Goal: Navigation & Orientation: Find specific page/section

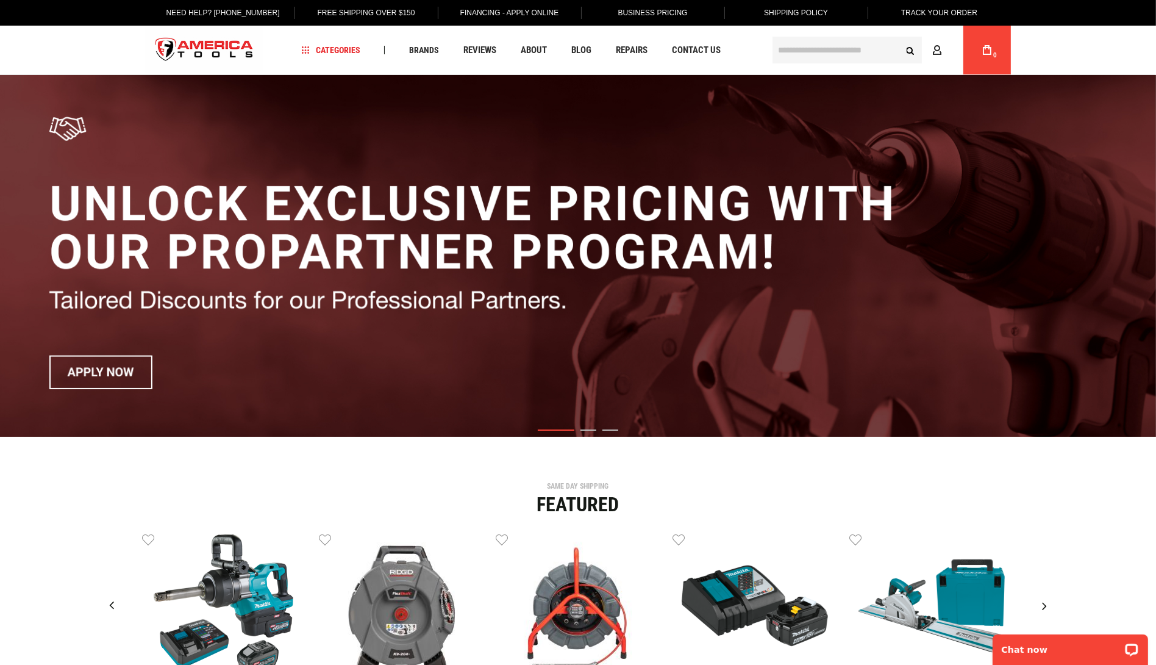
click at [377, 13] on link "Free Shipping Over $150" at bounding box center [365, 13] width 116 height 26
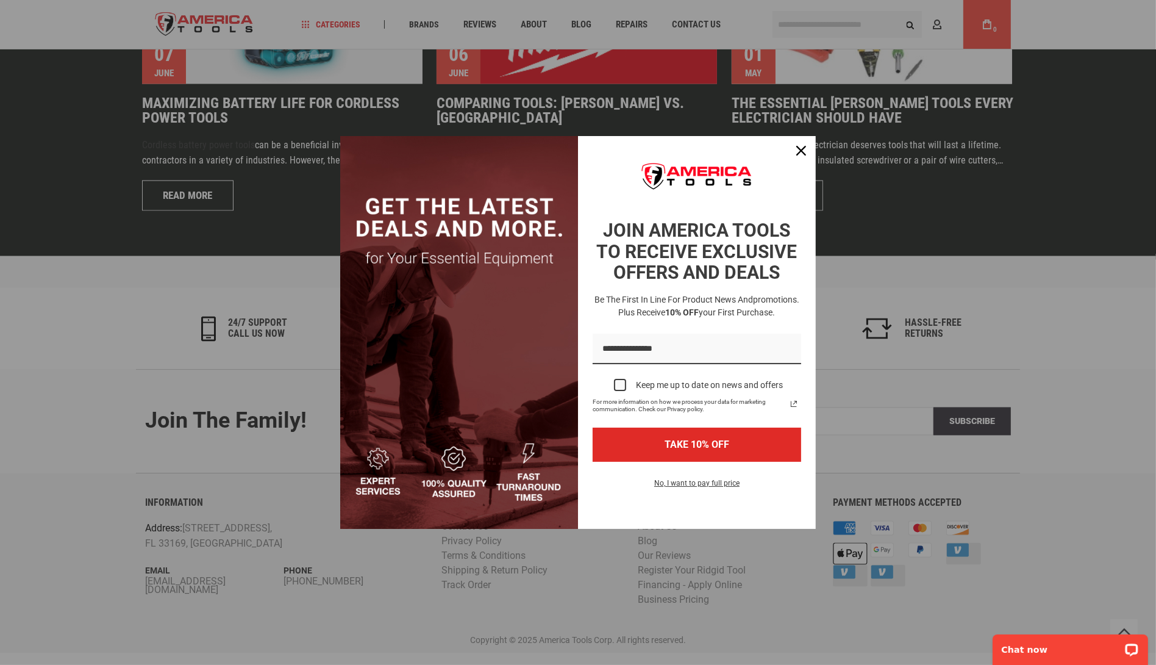
scroll to position [2832, 0]
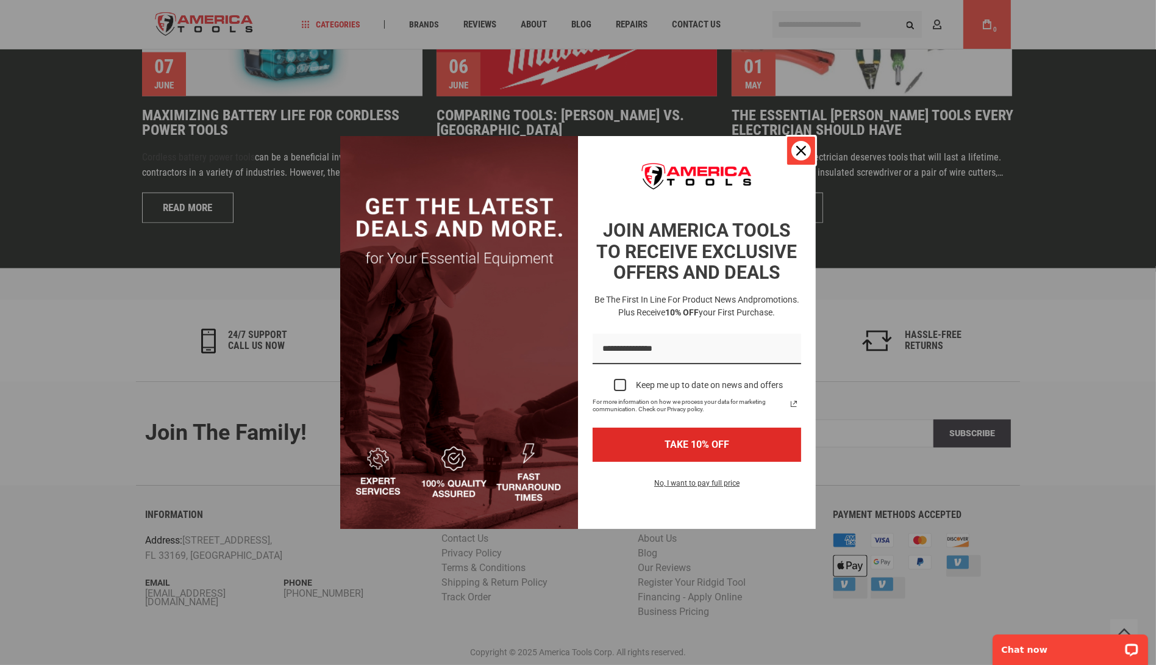
click at [800, 151] on icon "close icon" at bounding box center [801, 151] width 10 height 10
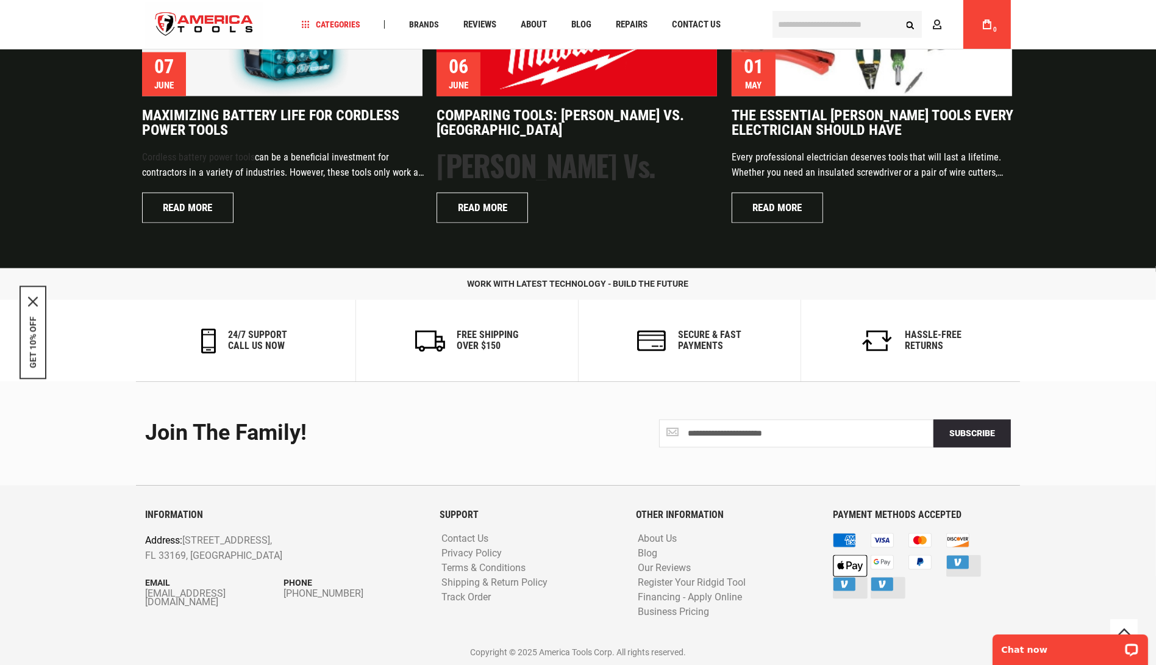
click at [882, 28] on input "text" at bounding box center [846, 24] width 149 height 27
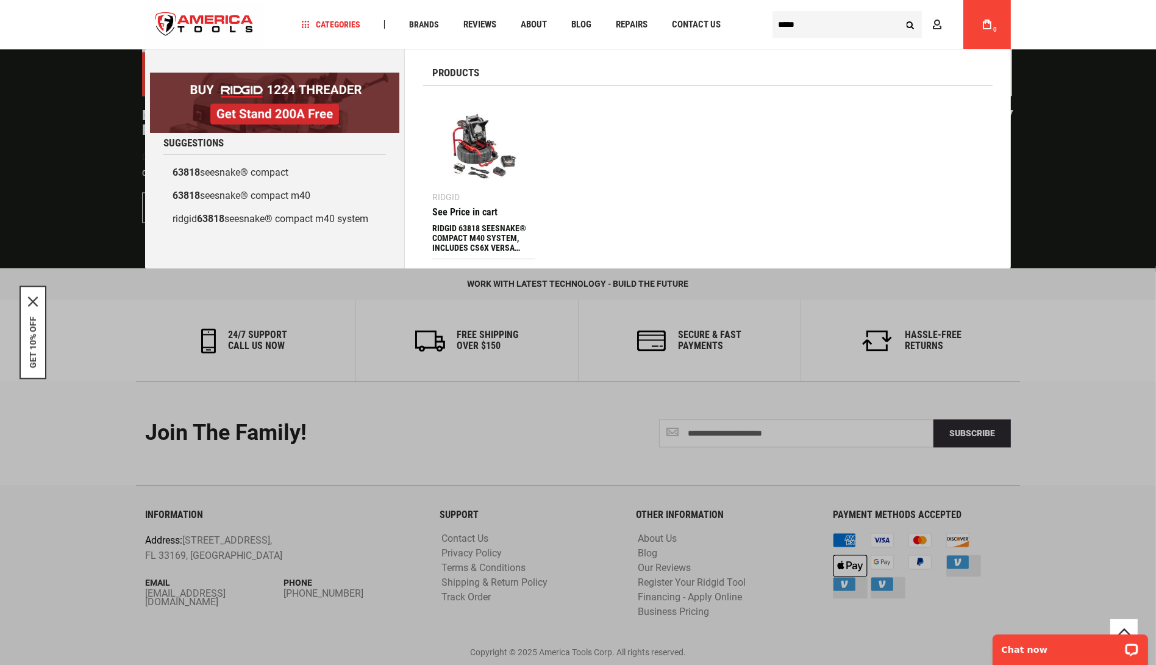
type input "*****"
click at [499, 148] on img at bounding box center [483, 146] width 91 height 91
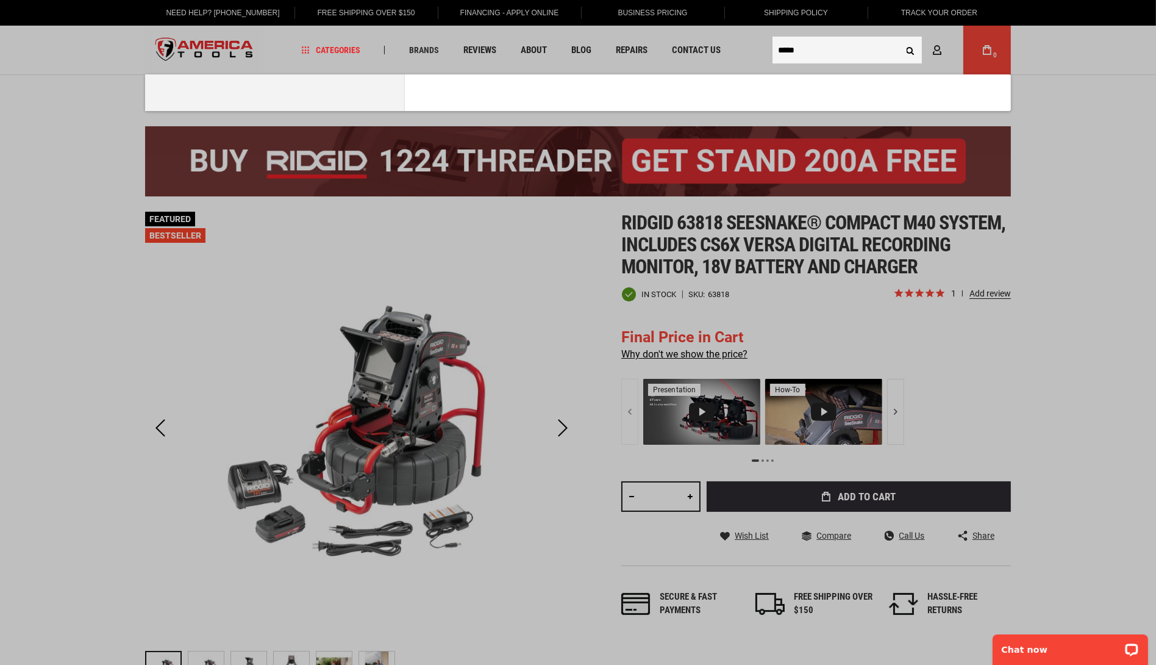
type input "*****"
click at [899, 38] on button "Search" at bounding box center [910, 49] width 23 height 23
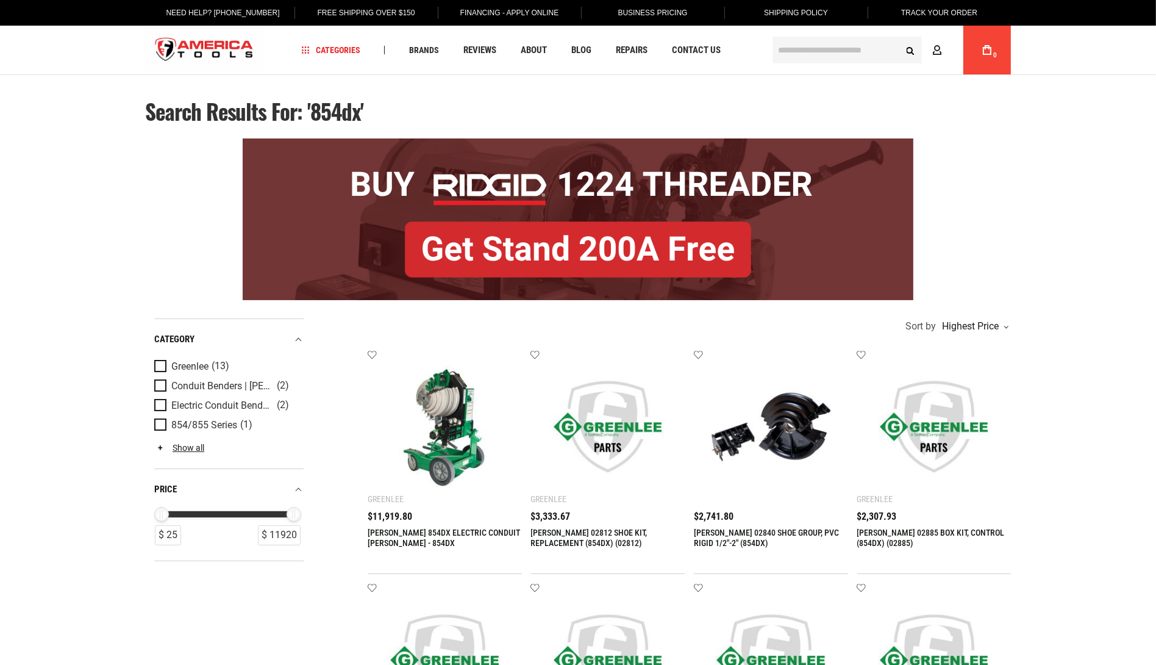
click at [447, 429] on img at bounding box center [445, 427] width 130 height 130
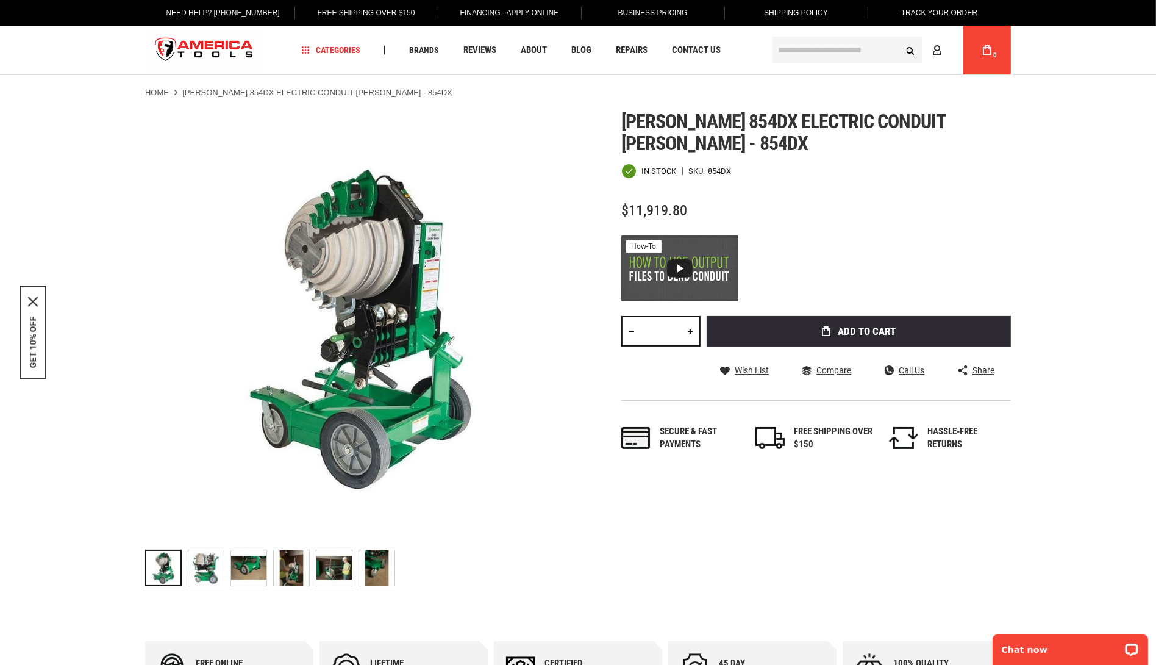
click at [878, 53] on input "text" at bounding box center [846, 50] width 149 height 27
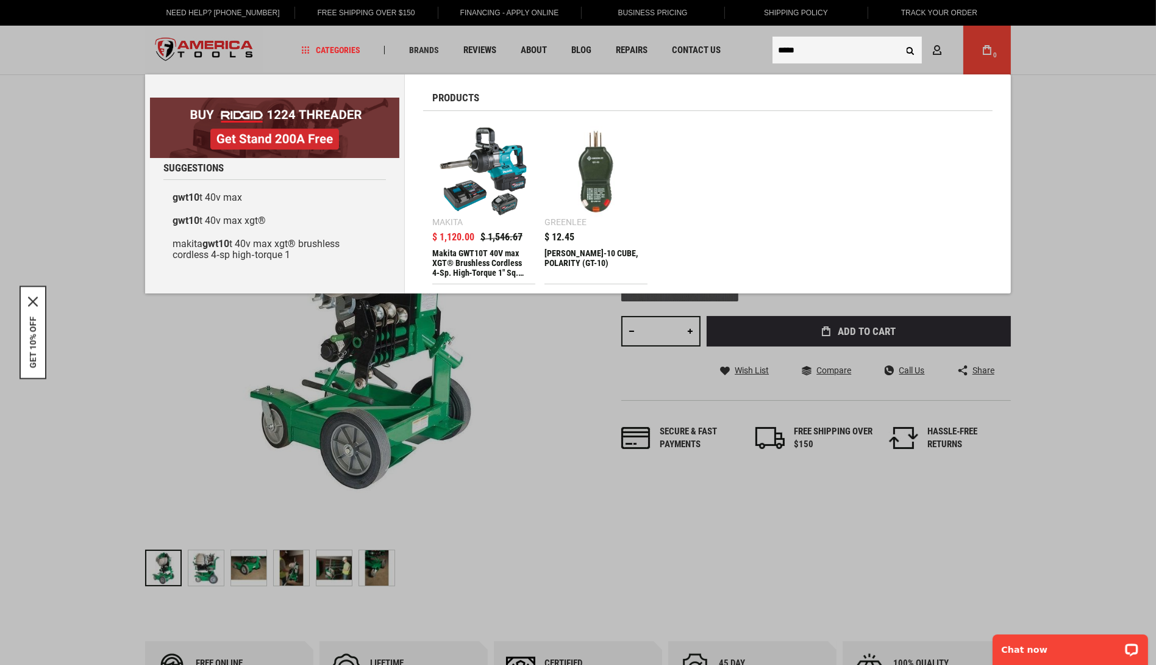
type input "*****"
click at [487, 171] on img at bounding box center [483, 171] width 91 height 91
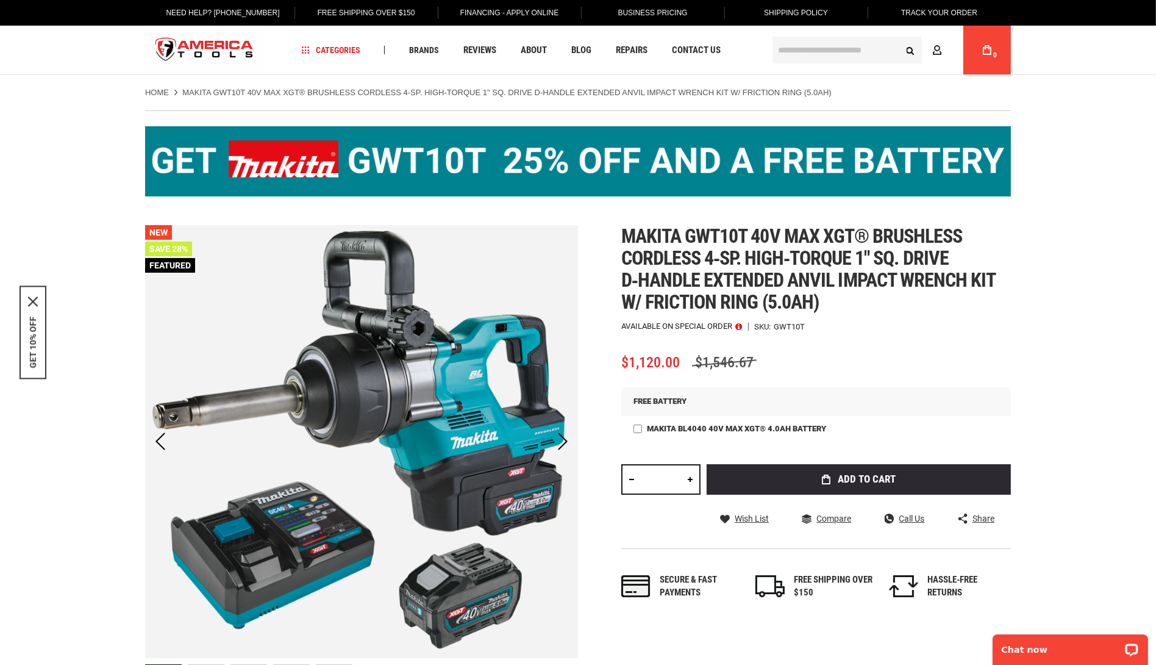
click at [835, 62] on input "text" at bounding box center [846, 50] width 149 height 27
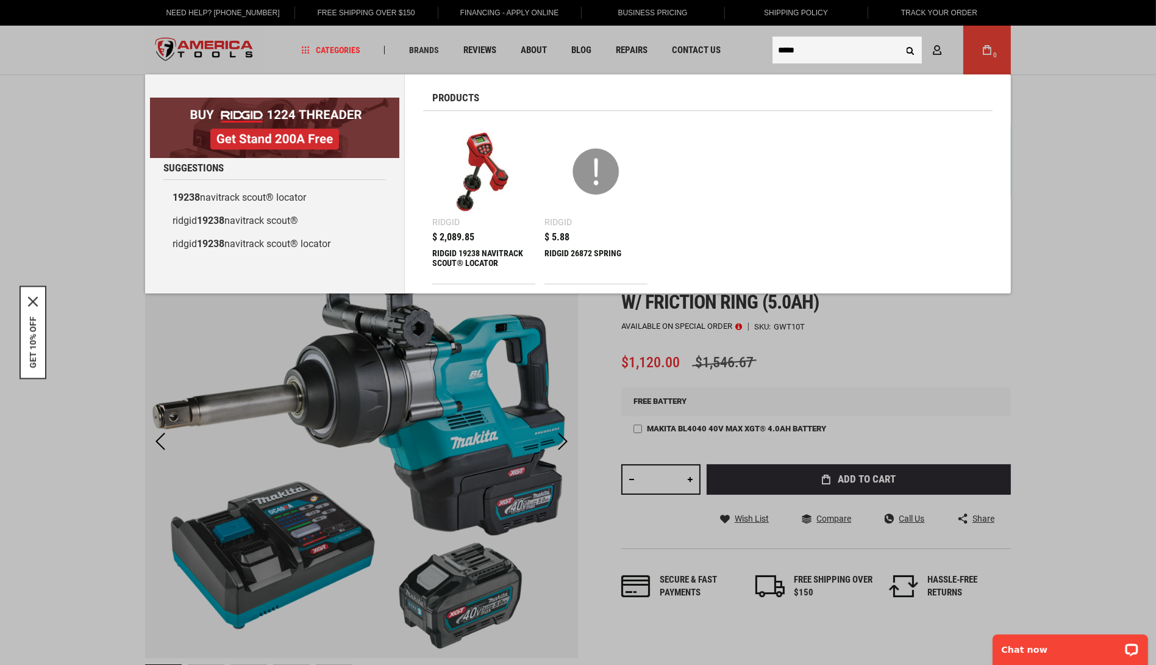
type input "*****"
click at [483, 154] on img at bounding box center [483, 171] width 91 height 91
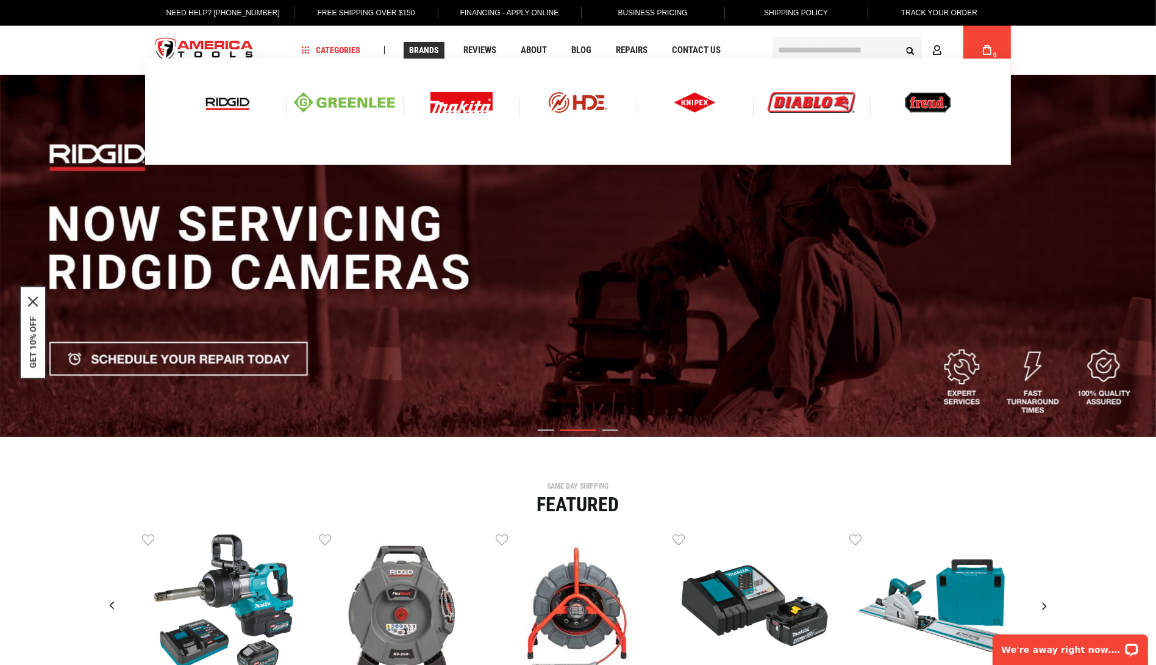
click at [366, 107] on img at bounding box center [344, 102] width 101 height 21
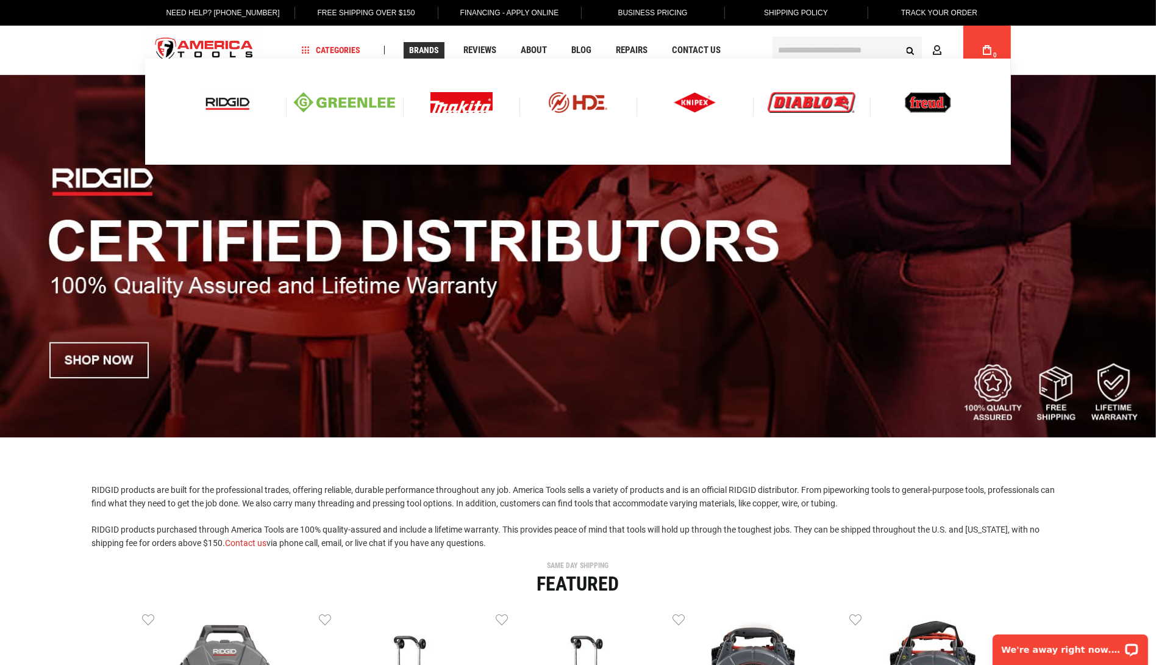
click at [681, 105] on img at bounding box center [695, 102] width 43 height 21
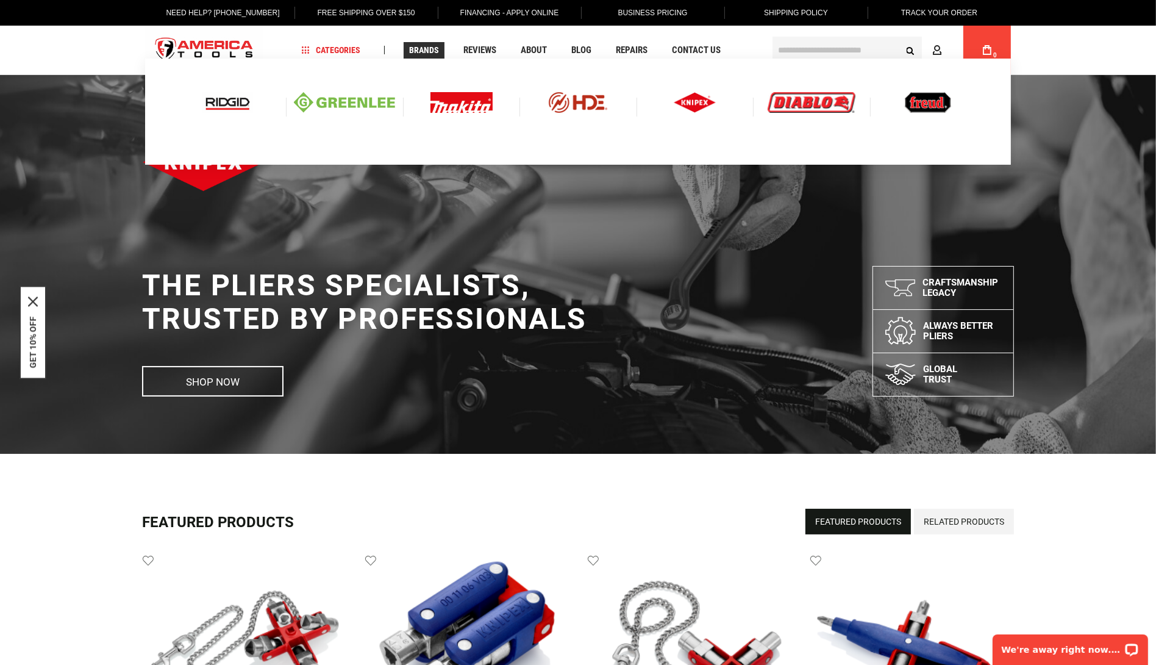
click at [237, 98] on img at bounding box center [227, 102] width 51 height 21
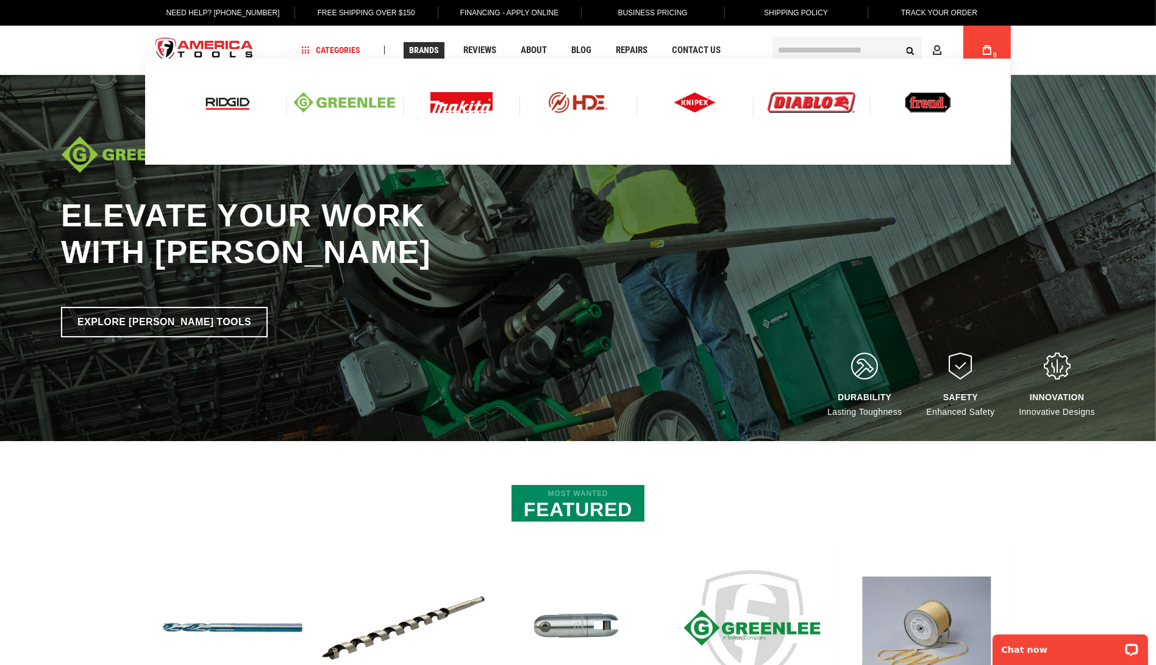
click at [464, 102] on img at bounding box center [461, 102] width 62 height 21
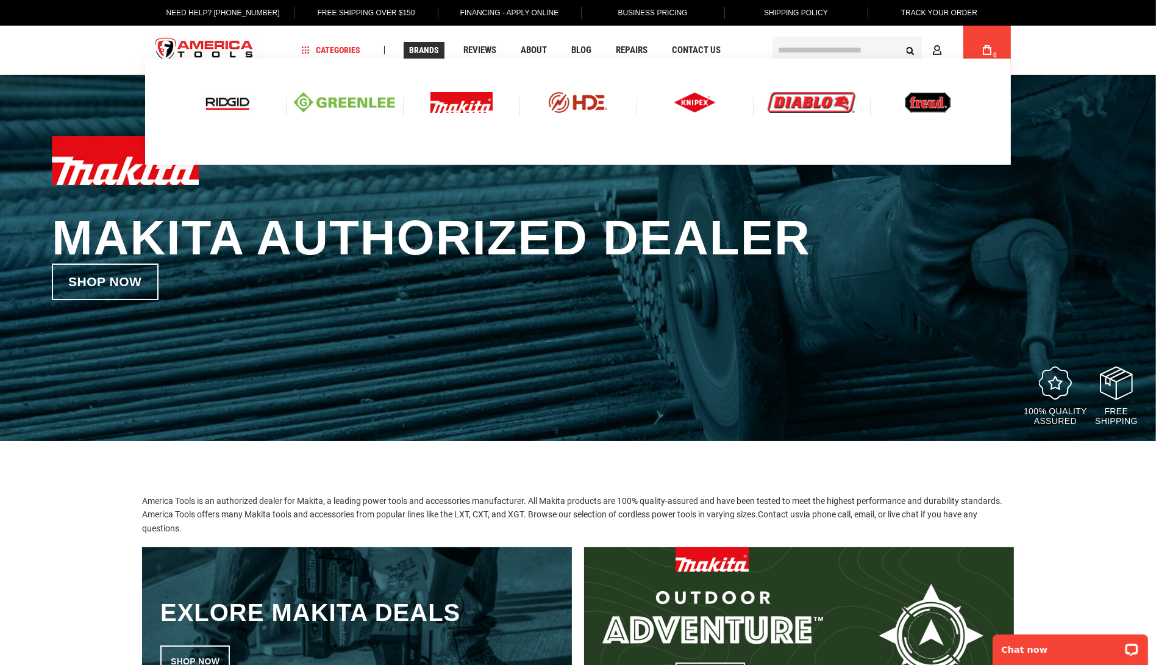
click at [816, 105] on img at bounding box center [812, 102] width 88 height 21
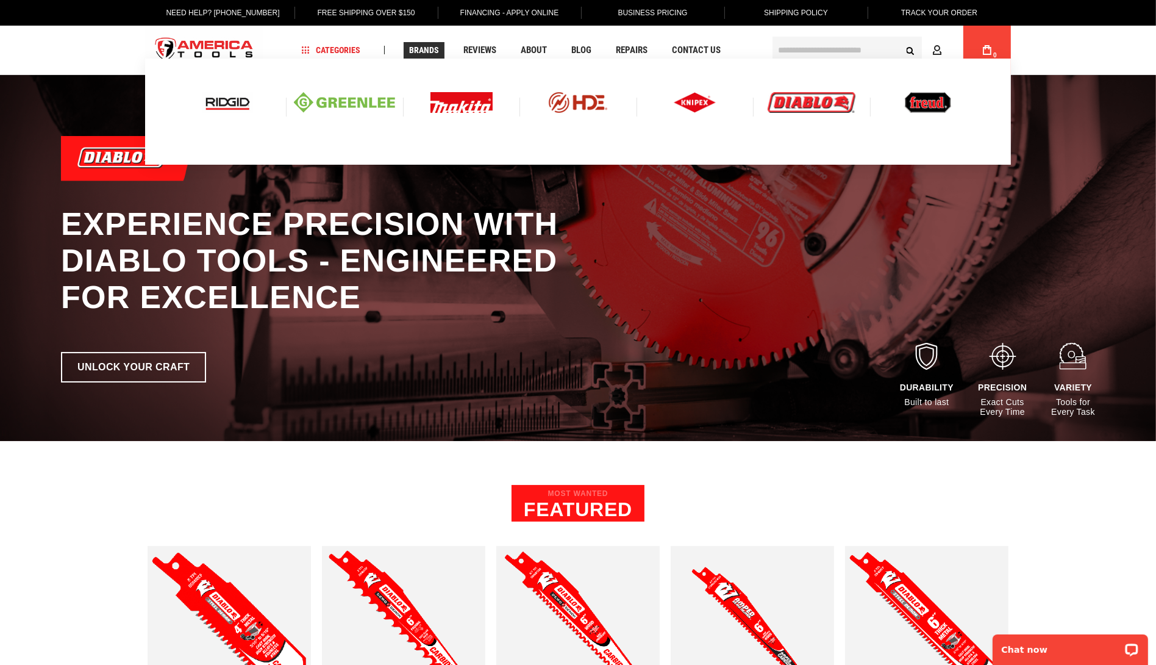
click at [936, 103] on img at bounding box center [928, 102] width 46 height 21
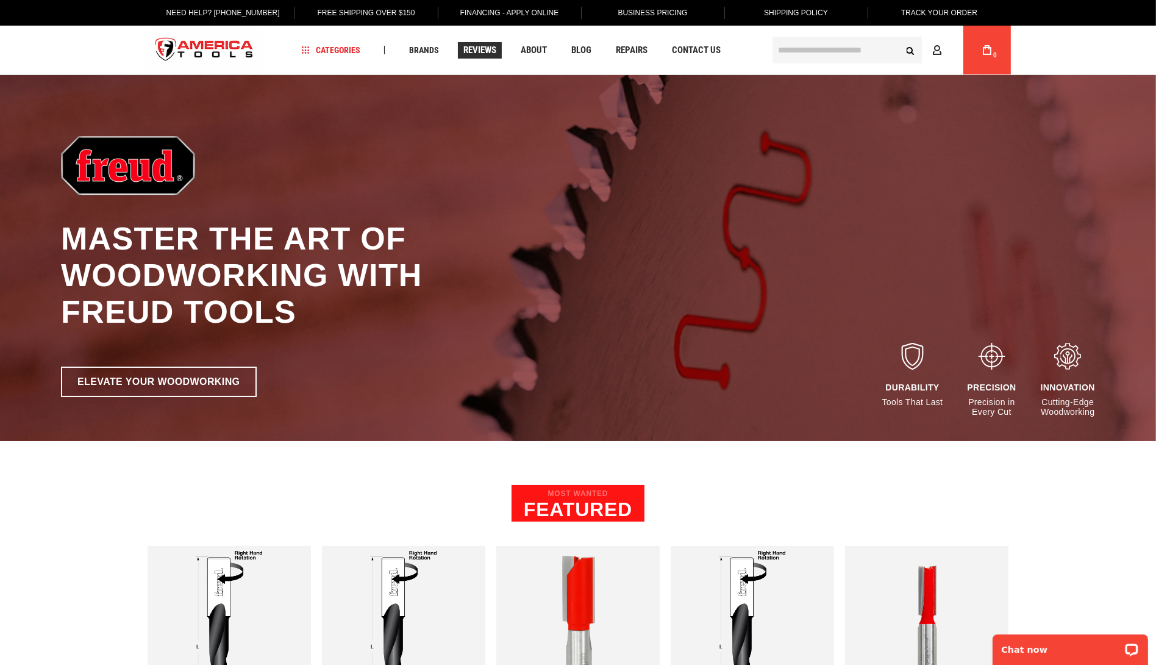
click at [483, 51] on span "Reviews" at bounding box center [479, 50] width 33 height 9
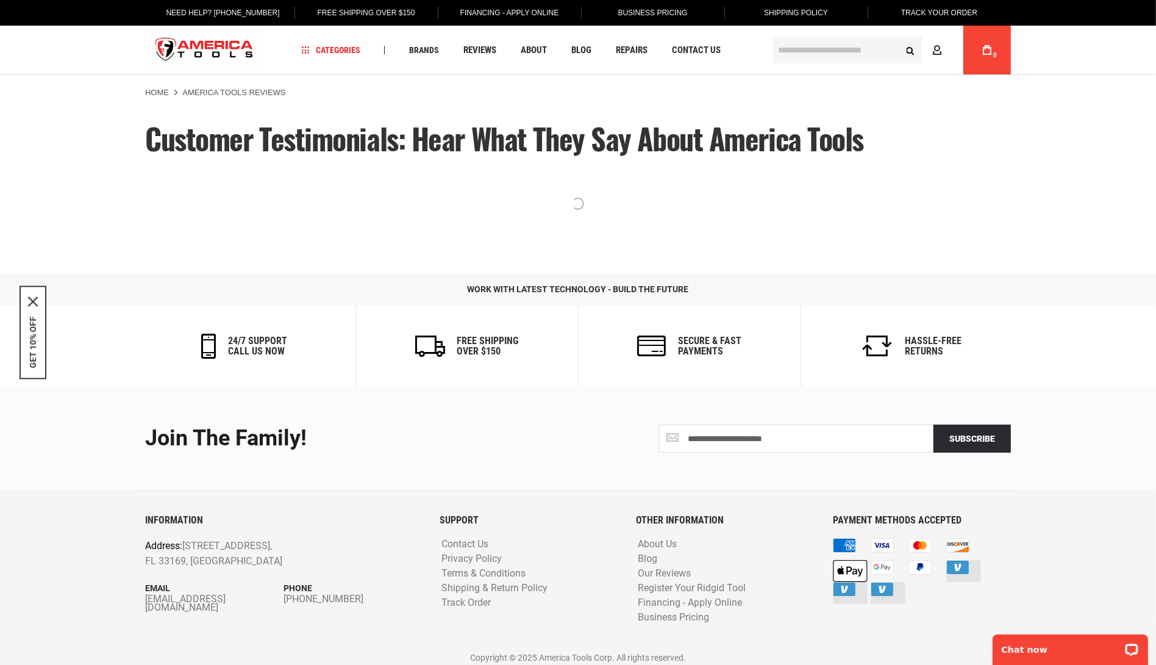
click at [230, 89] on strong "America Tools Reviews" at bounding box center [233, 92] width 103 height 9
click at [154, 88] on link "Home" at bounding box center [157, 92] width 24 height 11
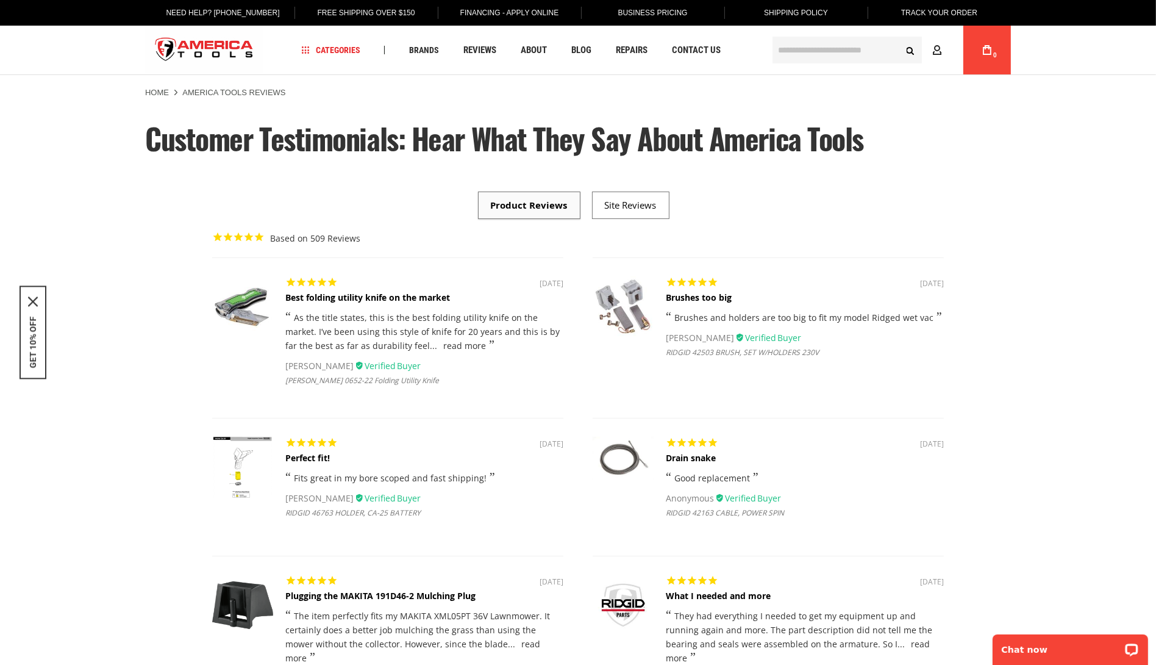
click at [669, 12] on link "Business Pricing" at bounding box center [652, 13] width 88 height 26
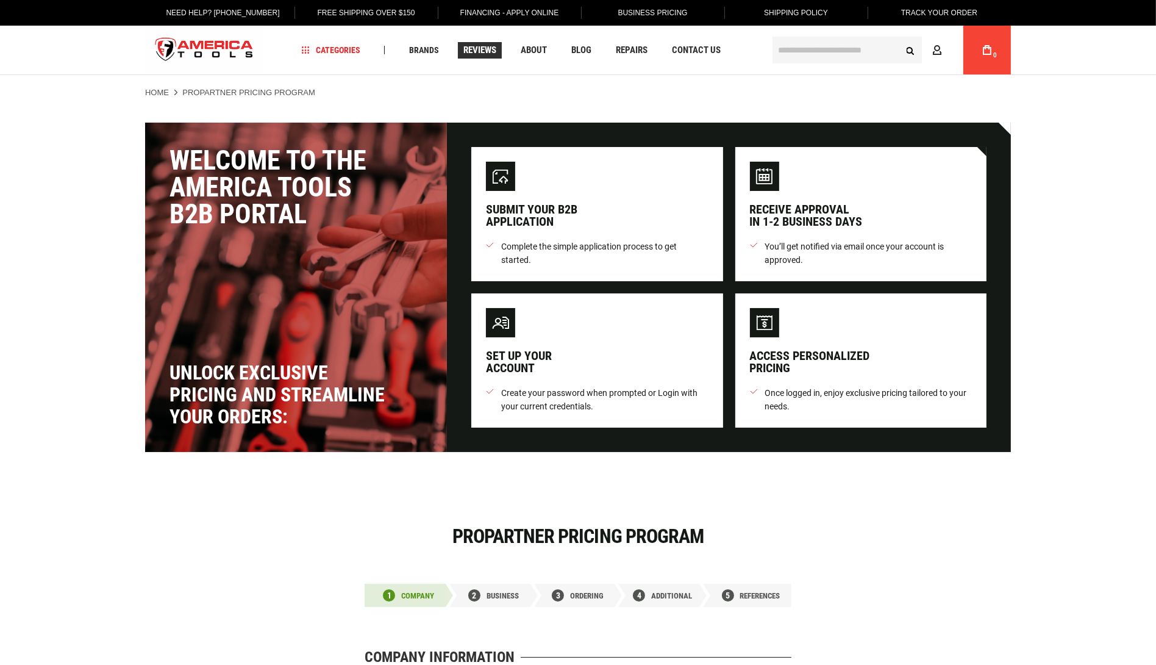
click at [489, 55] on span "Reviews" at bounding box center [479, 50] width 33 height 9
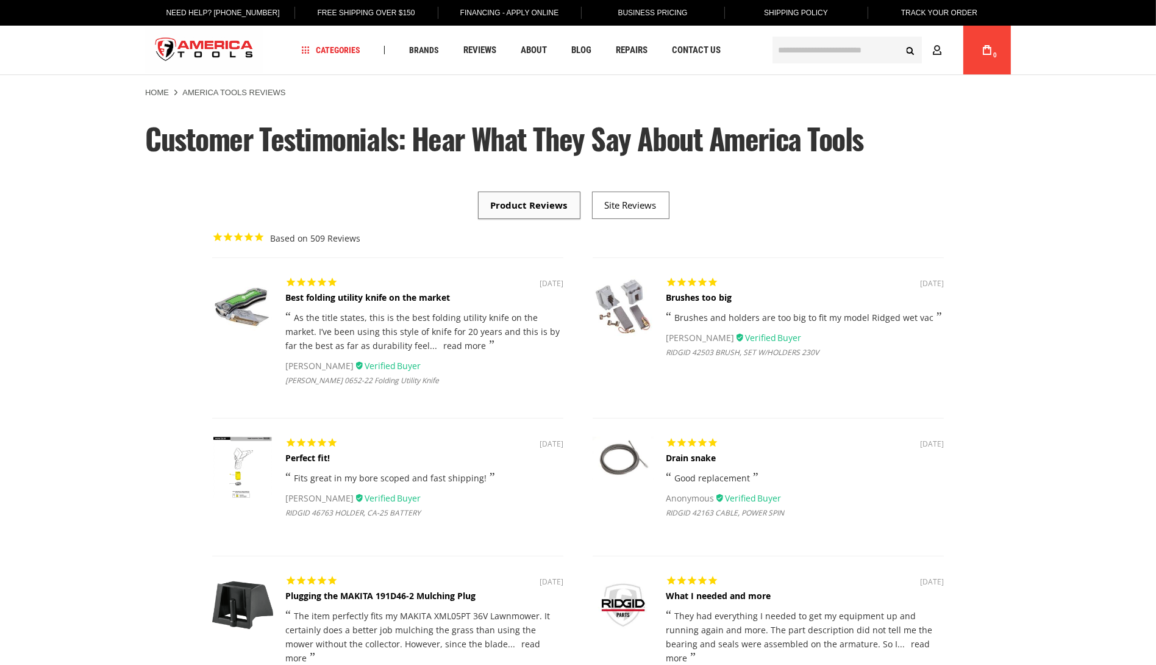
click at [626, 219] on li at bounding box center [630, 204] width 77 height 27
click at [626, 211] on link at bounding box center [631, 205] width 52 height 12
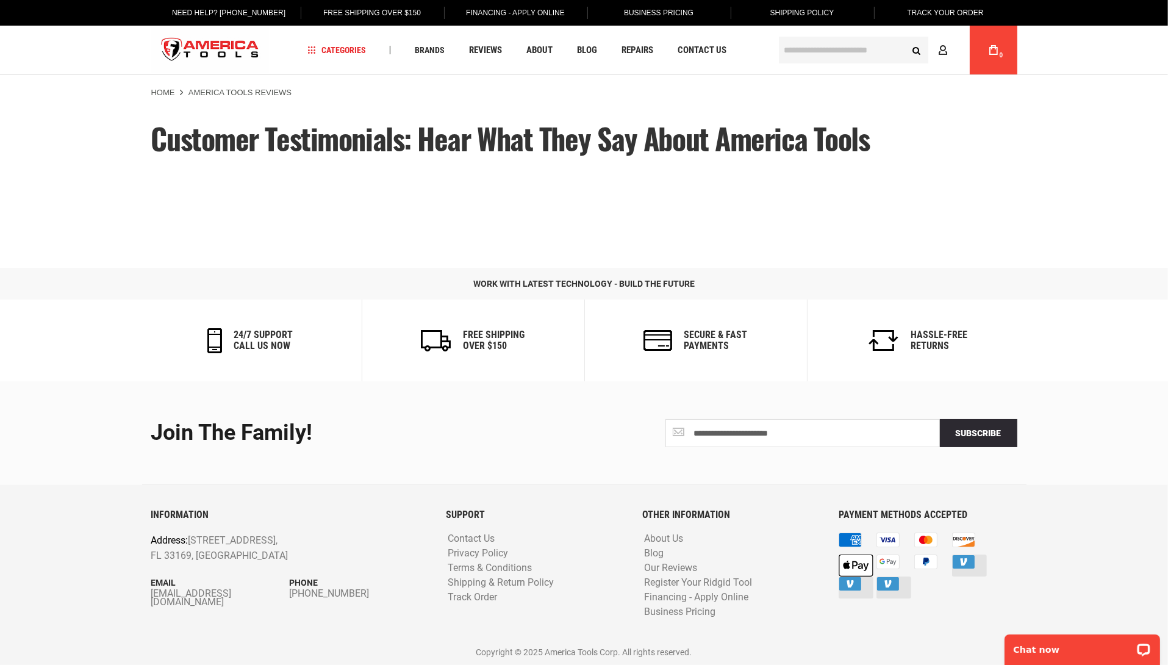
click at [216, 54] on img "store logo" at bounding box center [210, 50] width 118 height 46
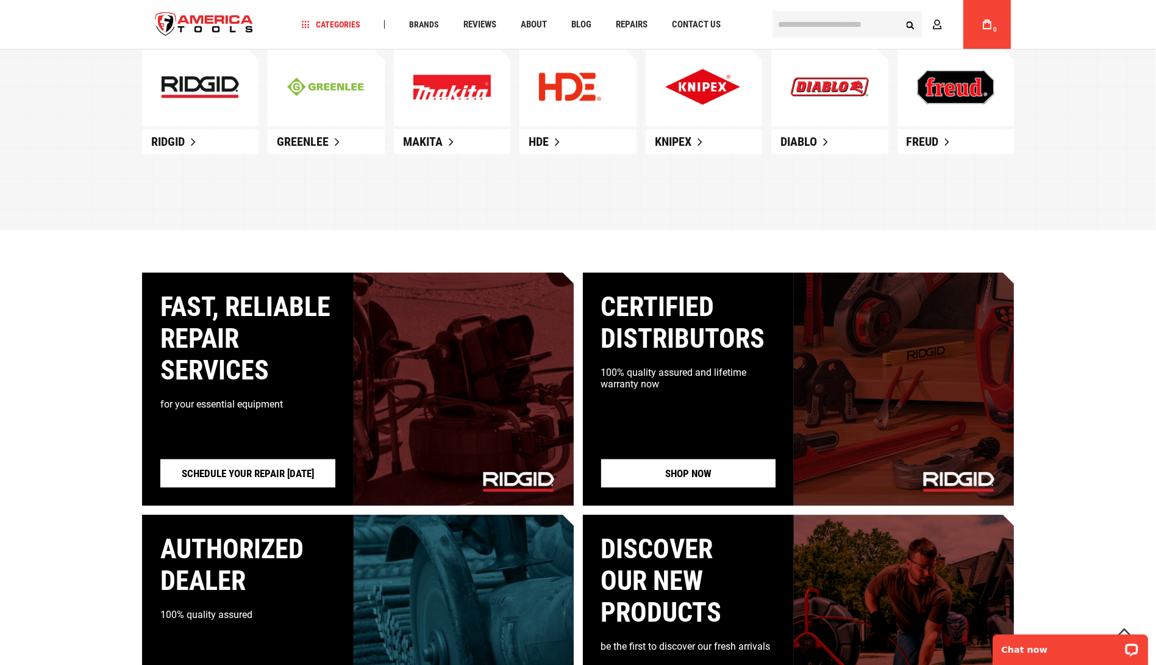
scroll to position [896, 0]
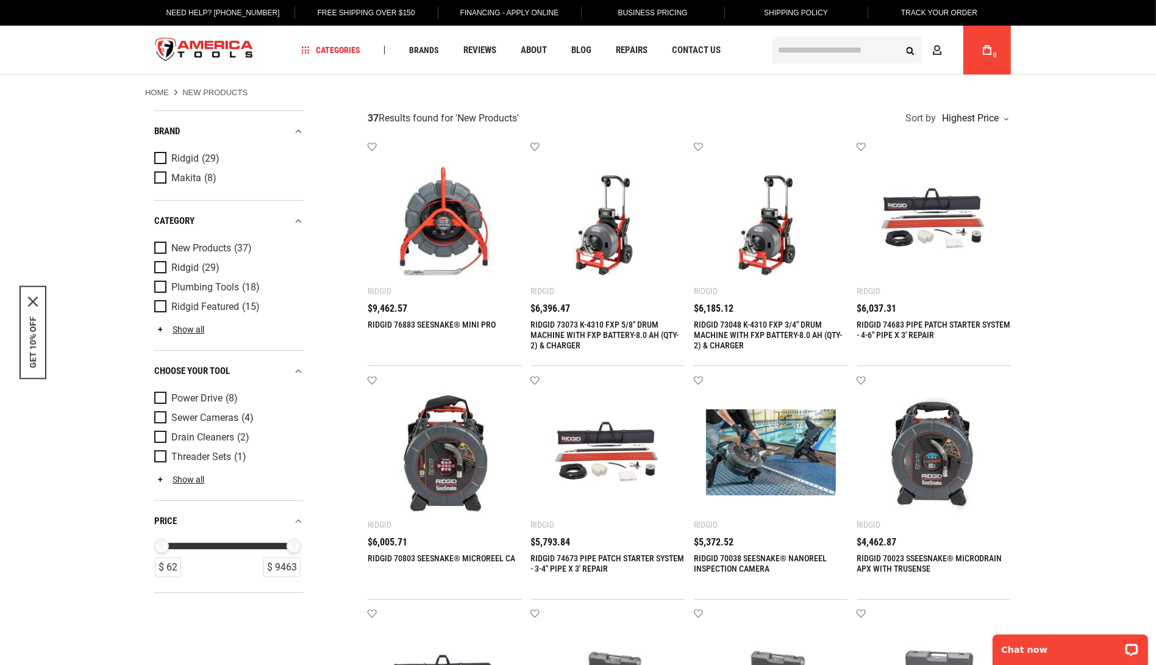
click at [635, 12] on link "Business Pricing" at bounding box center [652, 13] width 88 height 26
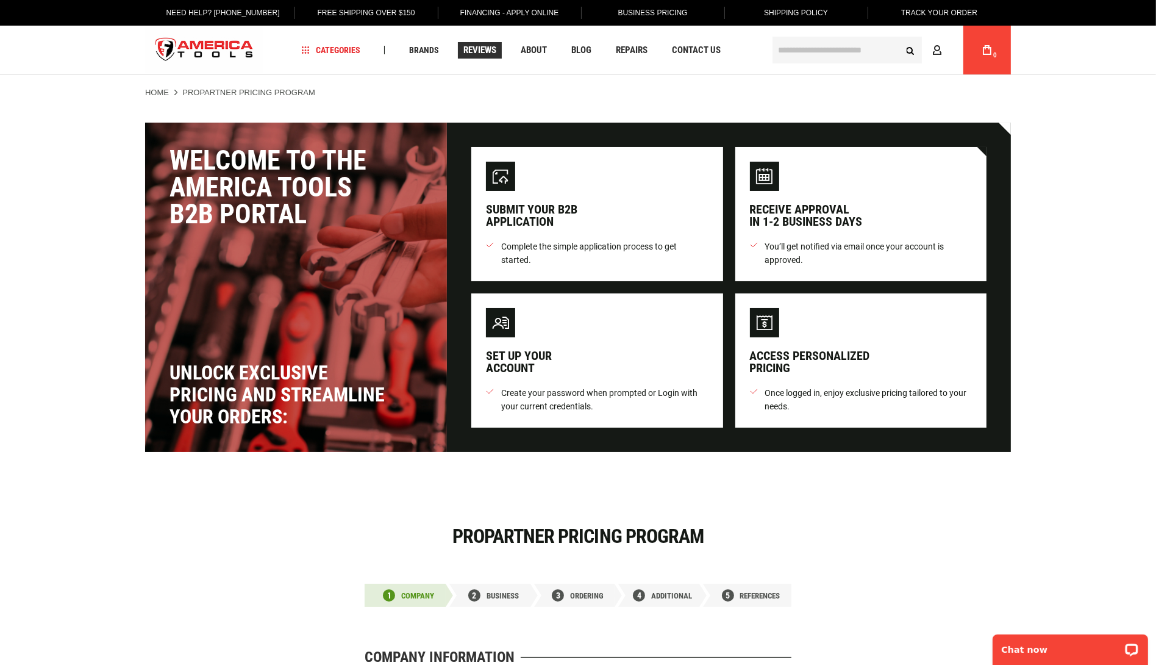
click at [480, 47] on span "Reviews" at bounding box center [479, 50] width 33 height 9
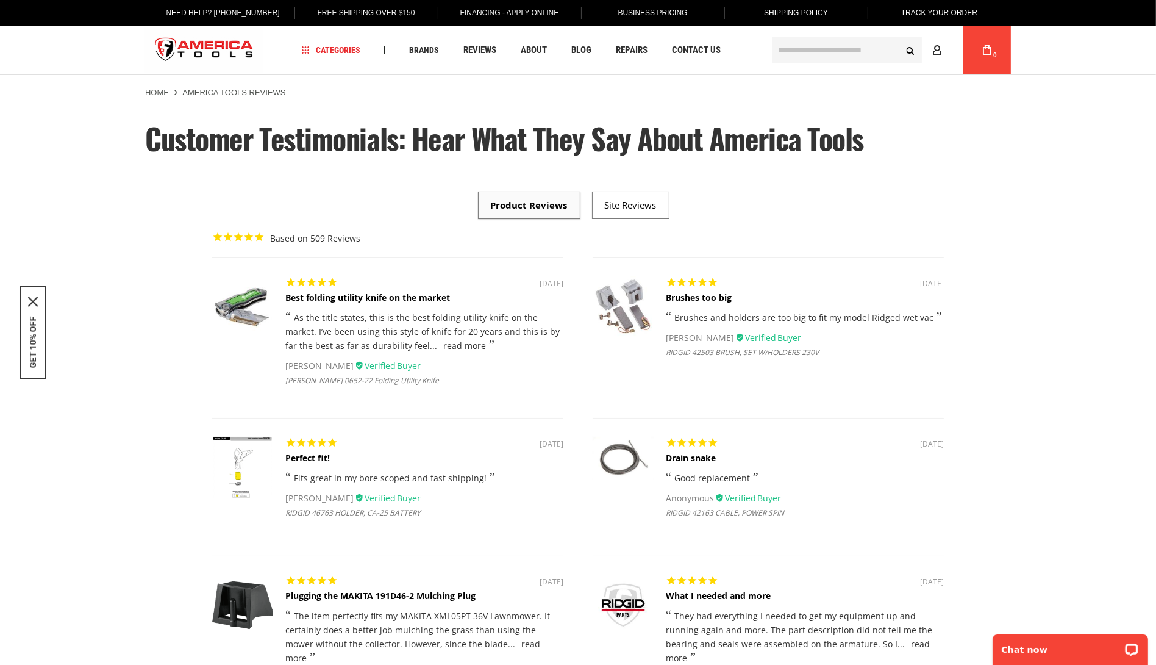
click at [225, 46] on img "store logo" at bounding box center [204, 50] width 118 height 46
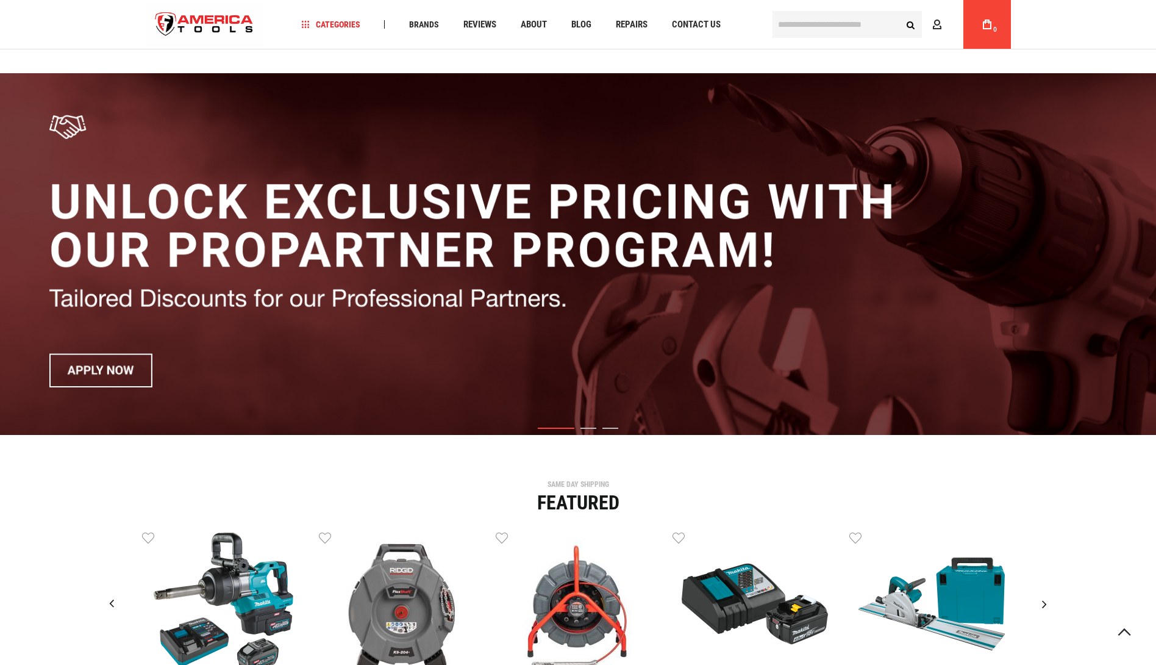
scroll to position [317, 0]
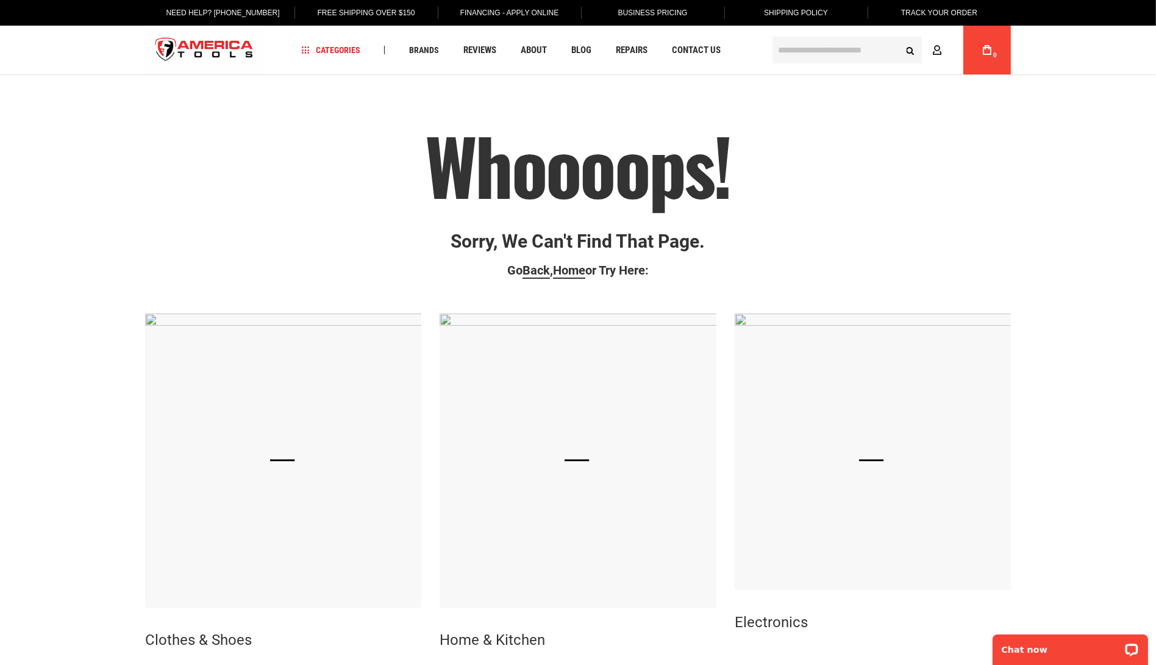
click at [240, 48] on img "store logo" at bounding box center [204, 50] width 118 height 46
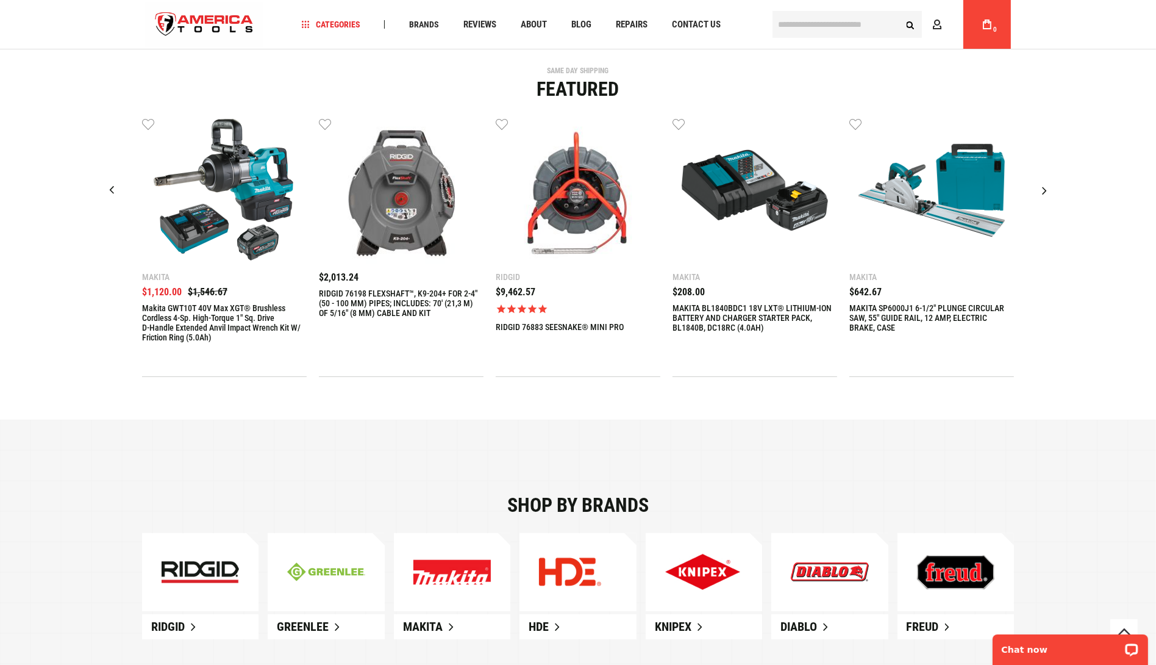
click at [429, 215] on img "2 / 9" at bounding box center [401, 190] width 146 height 146
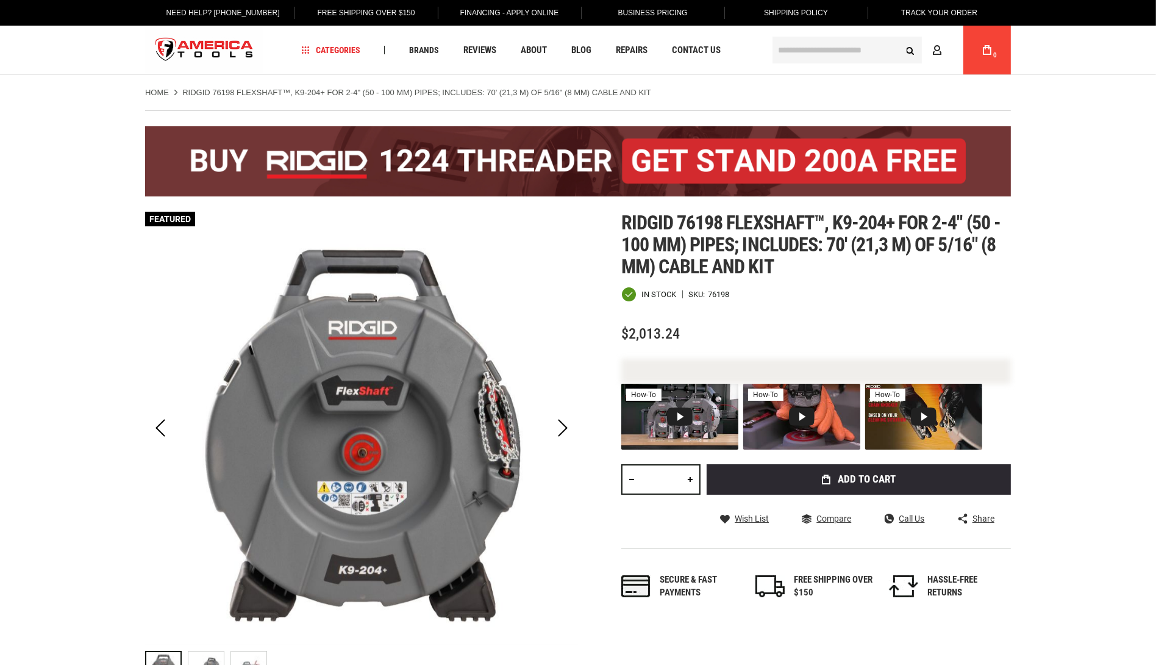
click at [206, 91] on strong "RIDGID 76198 FLEXSHAFT™, K9-204+ FOR 2-4" (50 - 100 MM) PIPES; INCLUDES: 70' (2…" at bounding box center [416, 92] width 468 height 9
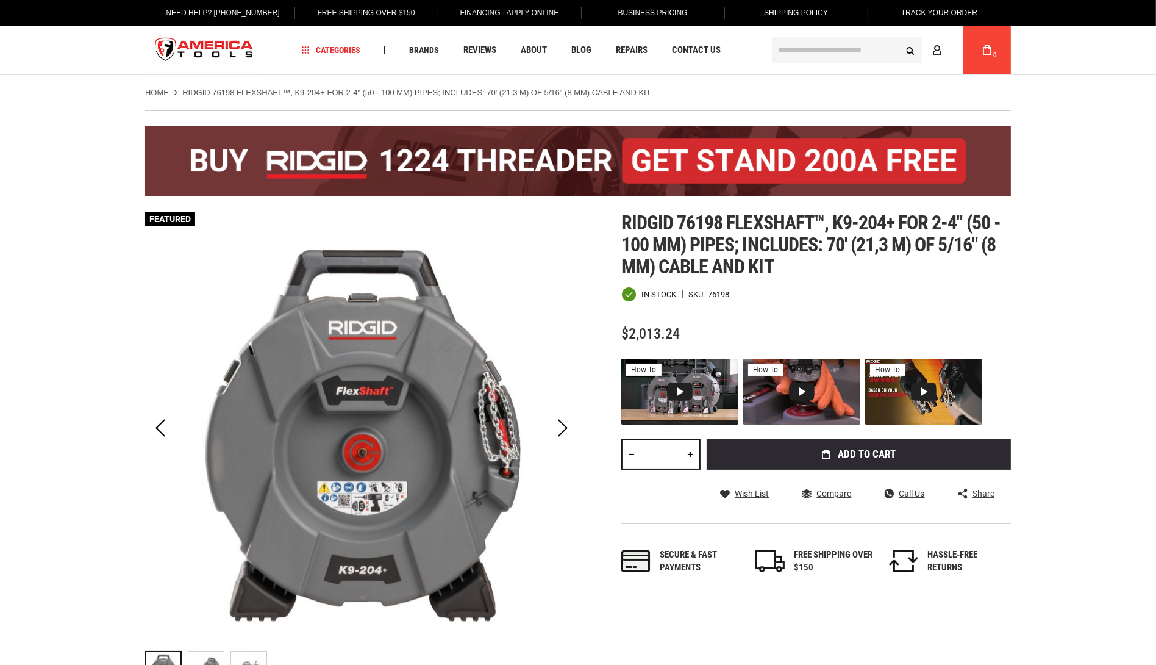
click at [160, 91] on link "Home" at bounding box center [157, 92] width 24 height 11
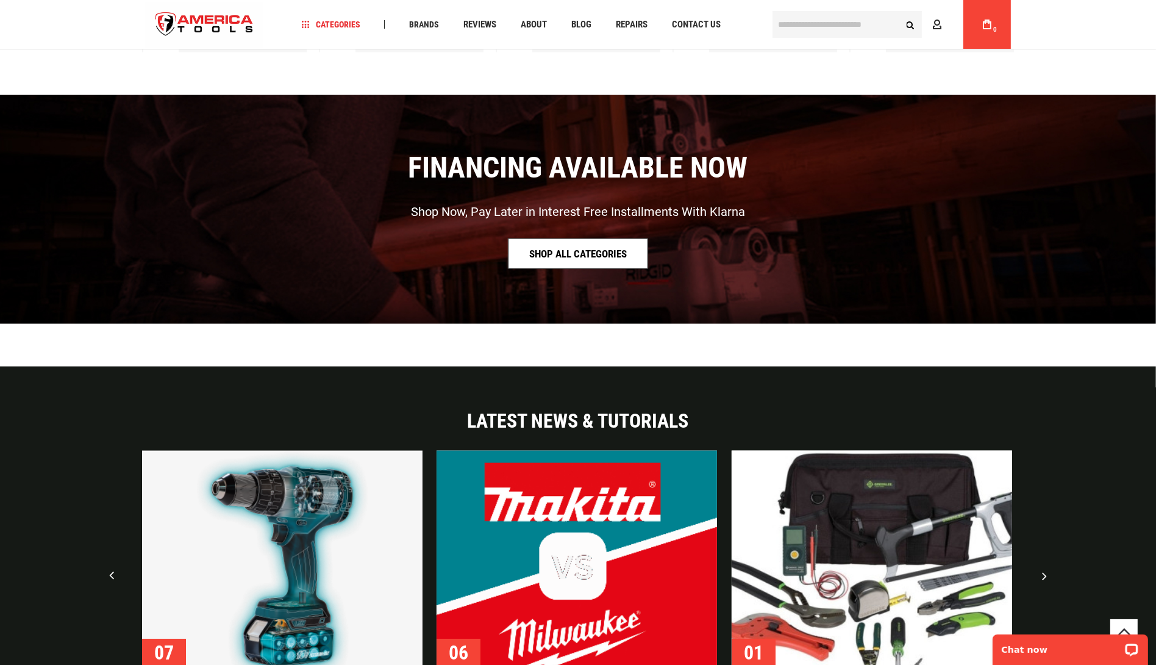
scroll to position [2333, 0]
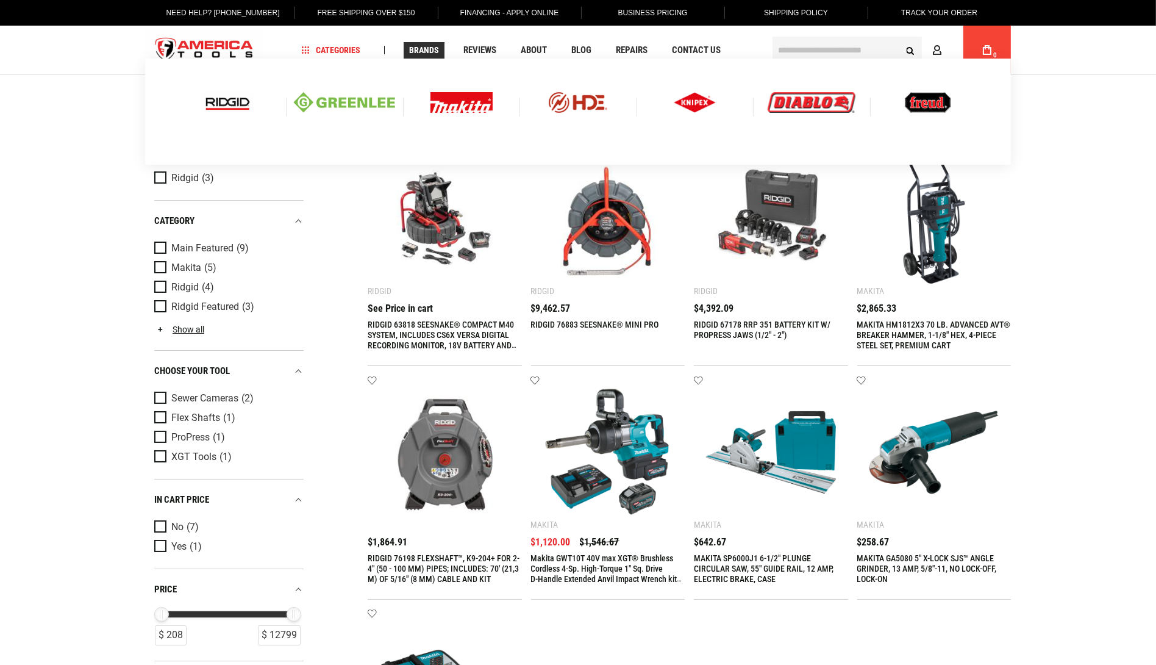
click at [429, 53] on span "Brands" at bounding box center [424, 50] width 30 height 9
